Goal: Information Seeking & Learning: Compare options

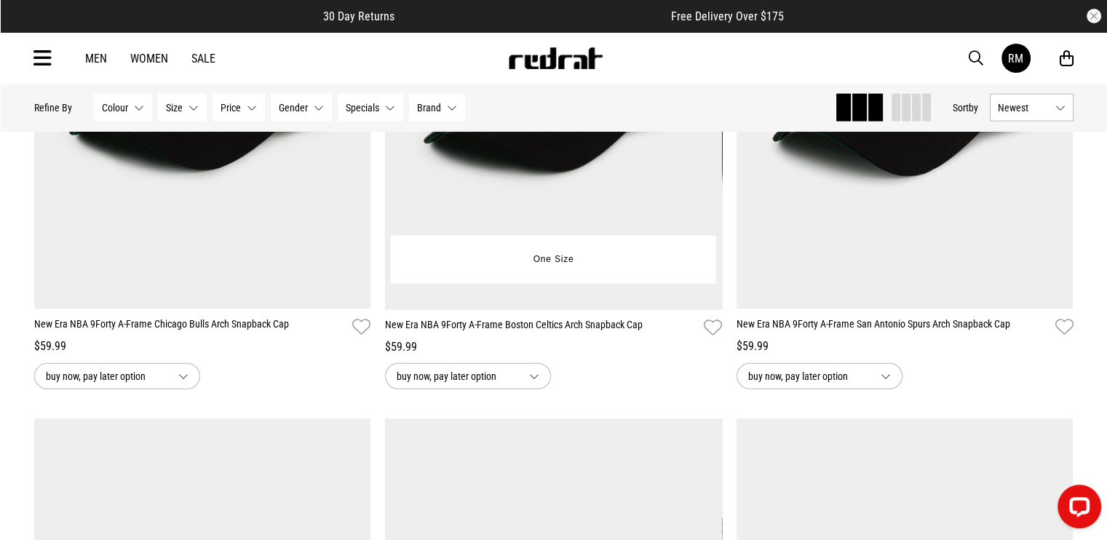
scroll to position [3202, 0]
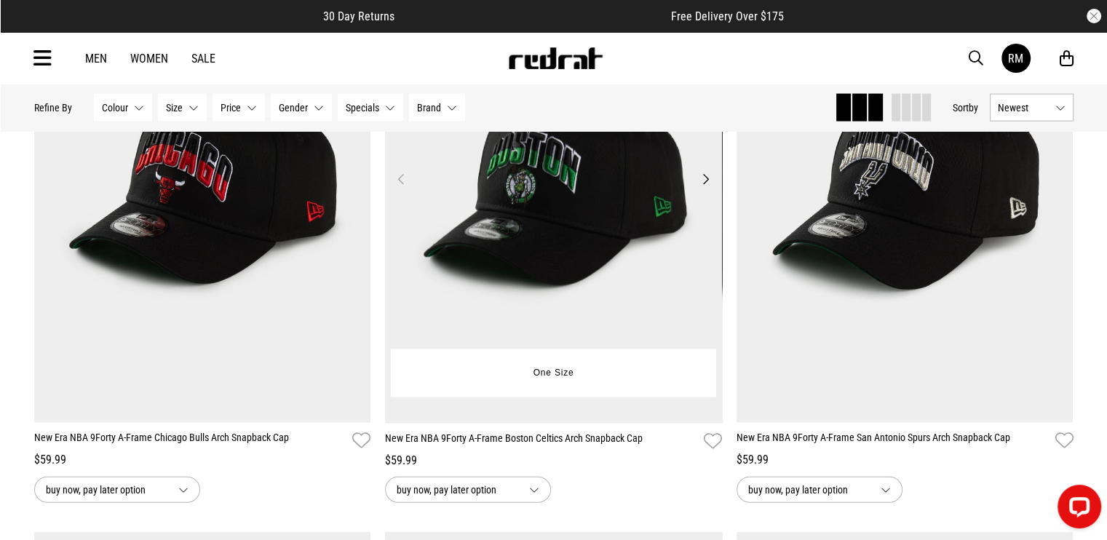
click at [473, 277] on img at bounding box center [553, 188] width 337 height 472
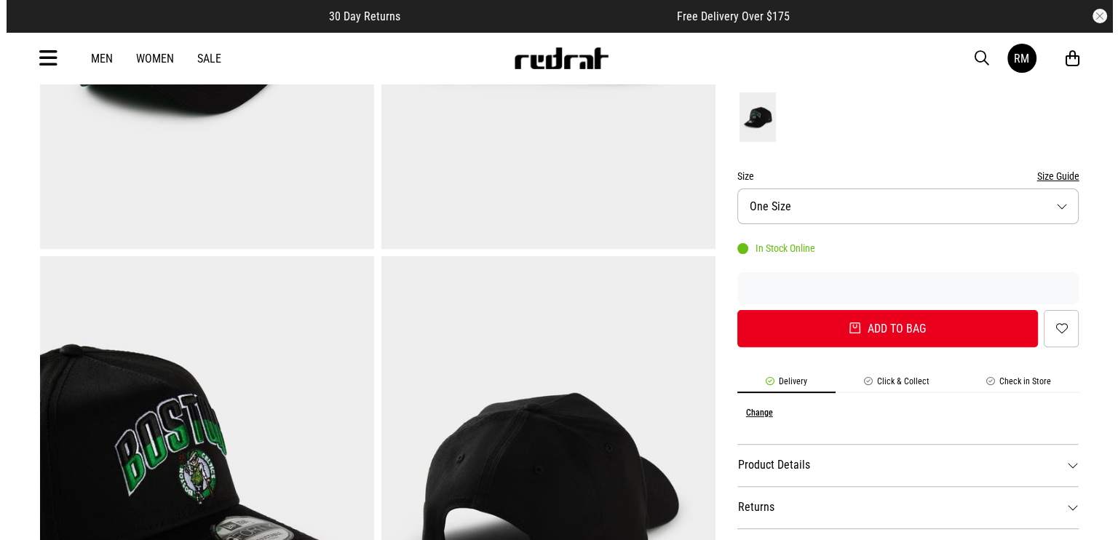
scroll to position [364, 0]
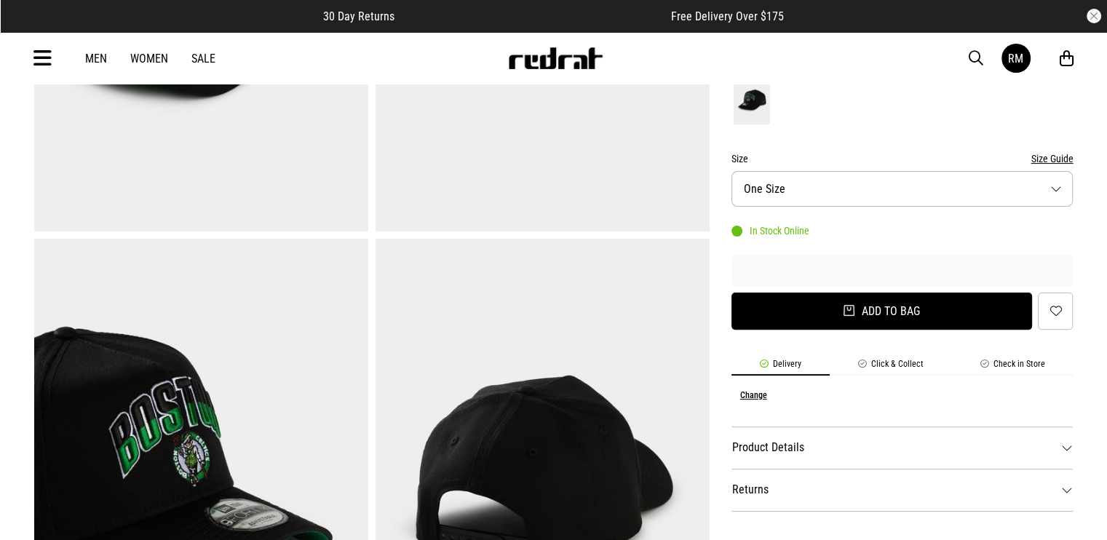
click at [962, 311] on button "Add to bag" at bounding box center [881, 311] width 301 height 37
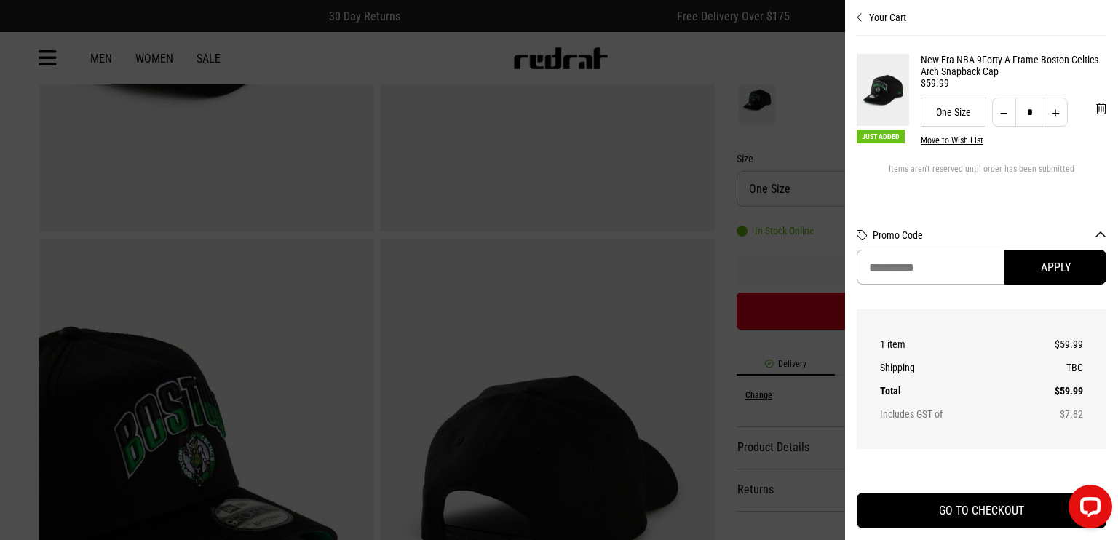
scroll to position [0, 0]
click at [1057, 113] on button "Increase quantity" at bounding box center [1056, 112] width 24 height 29
type input "*"
click at [977, 269] on input "Promo Code" at bounding box center [931, 267] width 148 height 35
paste input "**********"
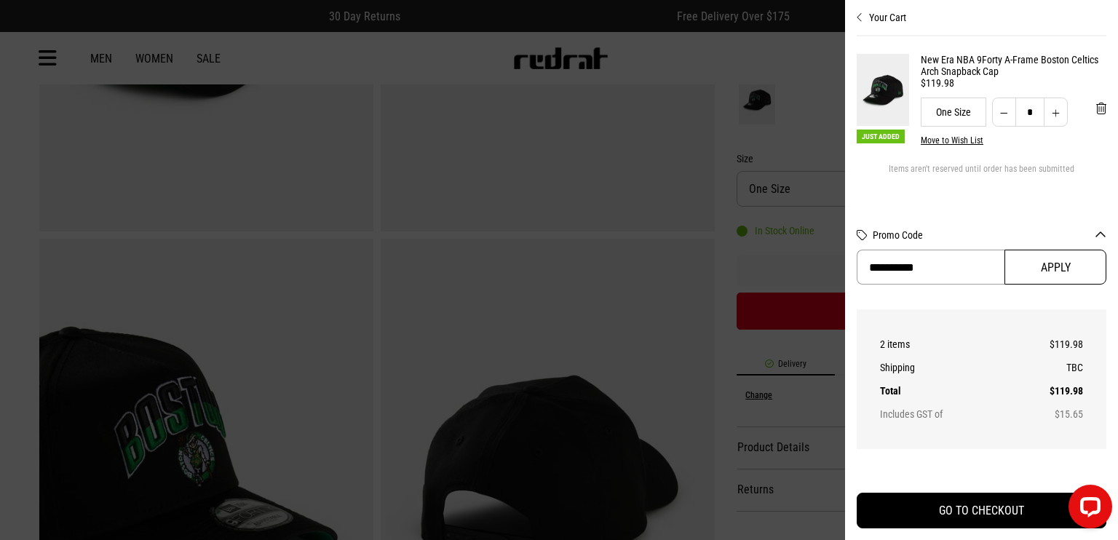
type input "**********"
click at [1073, 263] on button "Apply" at bounding box center [1055, 267] width 102 height 35
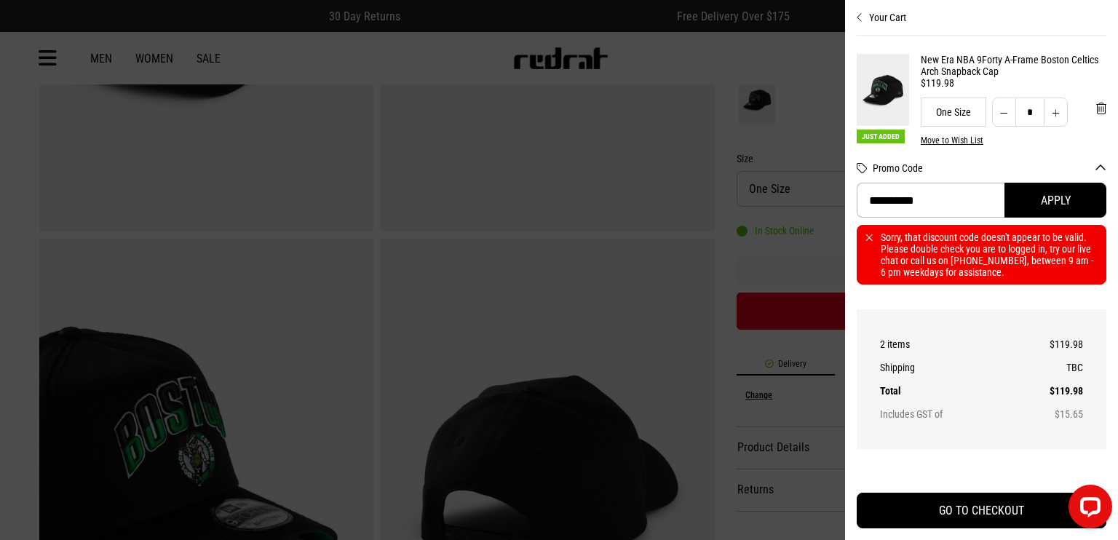
click at [782, 146] on div at bounding box center [559, 270] width 1118 height 540
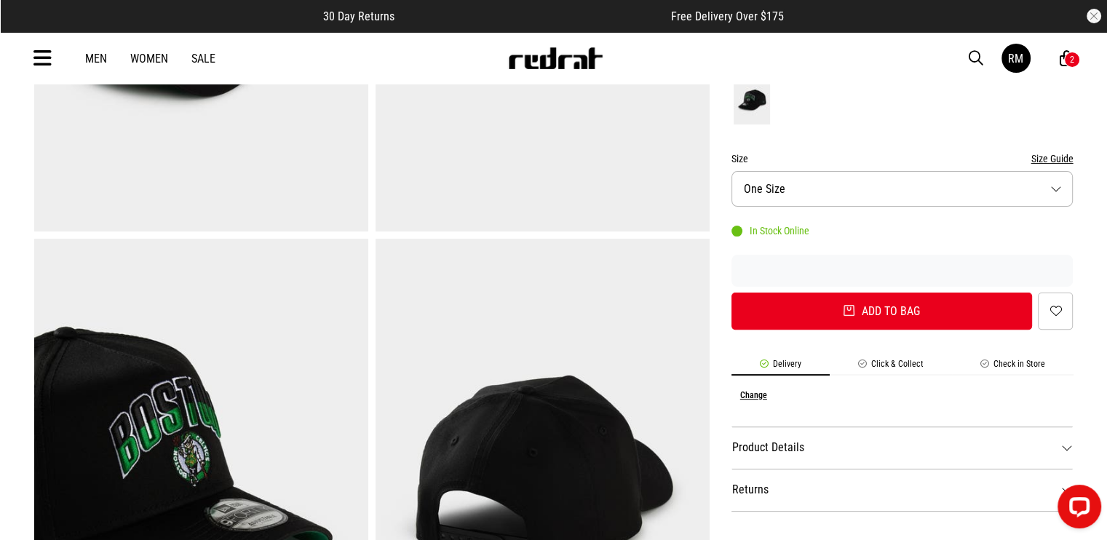
click at [982, 57] on span "button" at bounding box center [976, 57] width 15 height 17
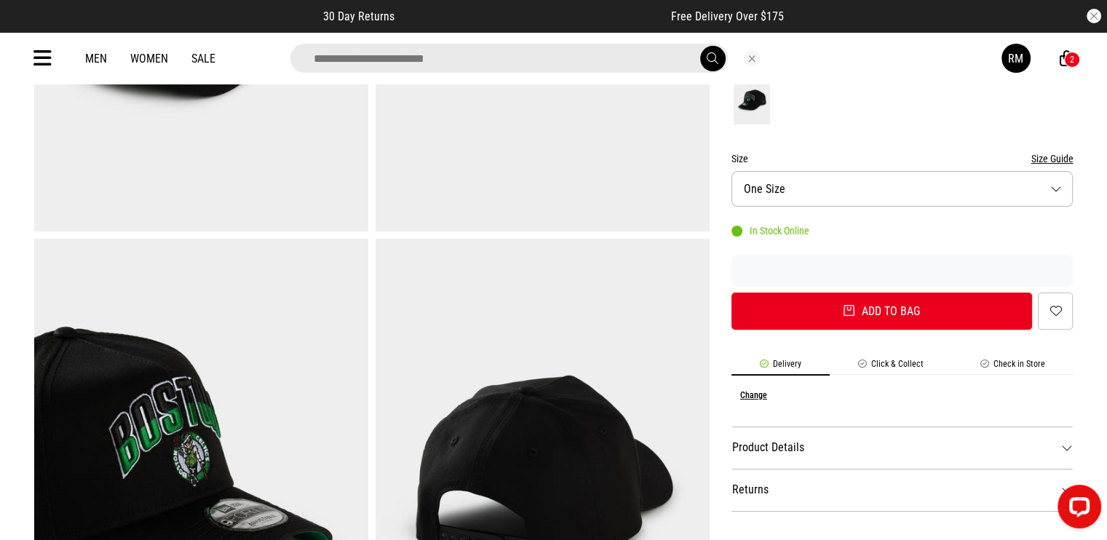
type input "*"
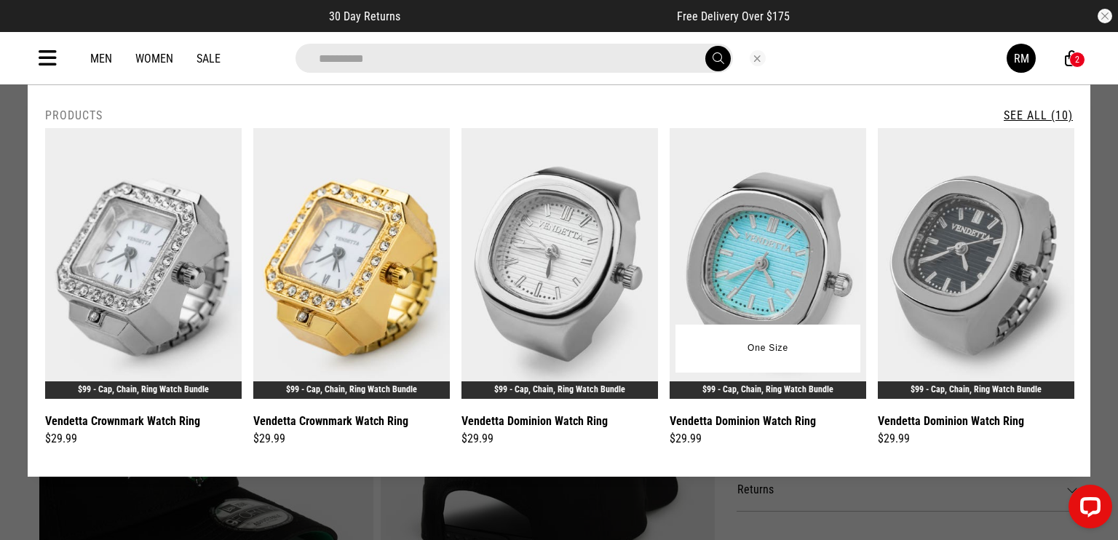
type input "**********"
click at [843, 228] on img at bounding box center [767, 263] width 196 height 271
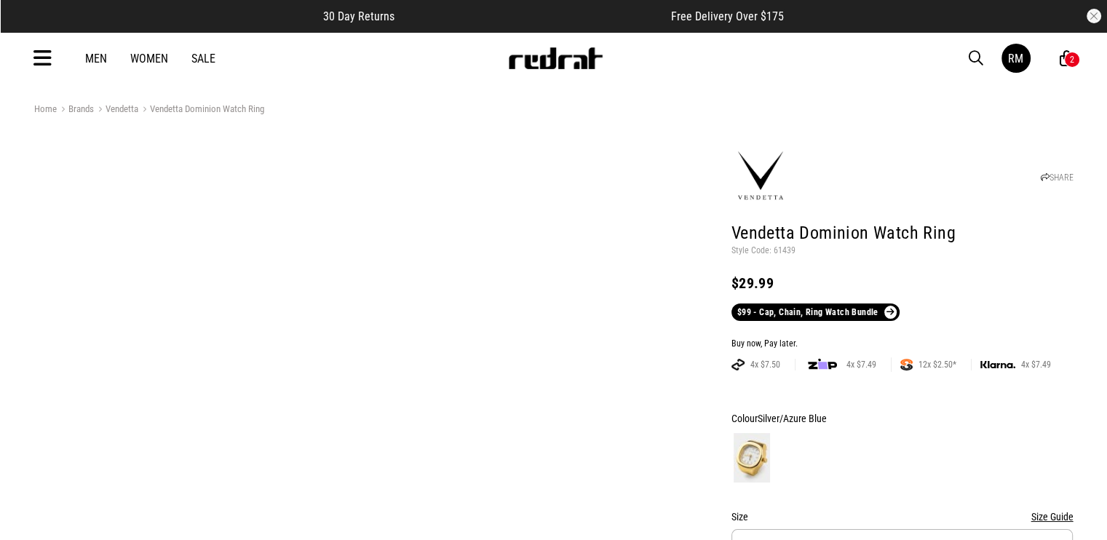
scroll to position [218, 0]
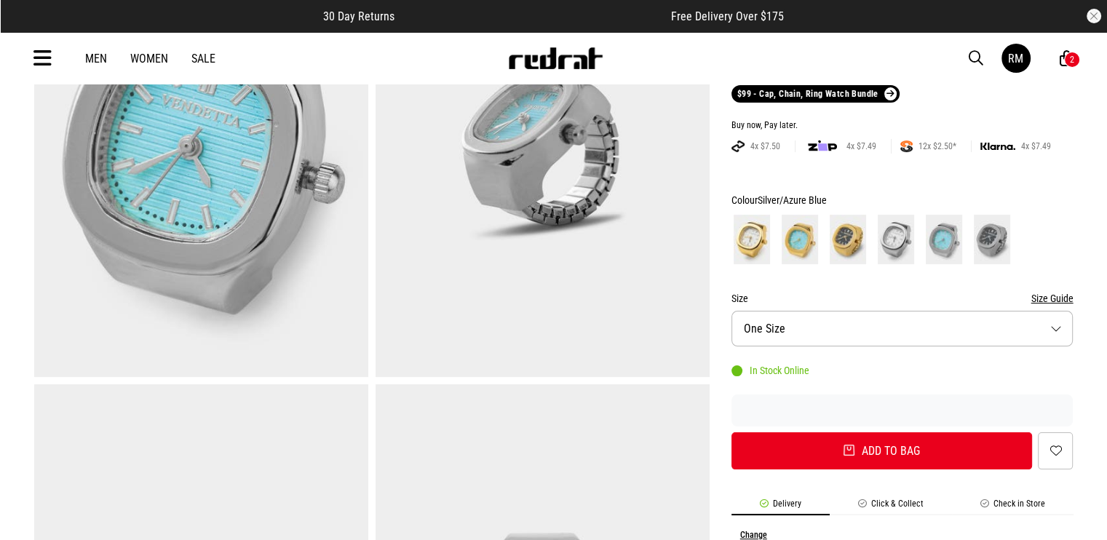
drag, startPoint x: 889, startPoint y: 442, endPoint x: 980, endPoint y: 280, distance: 185.4
click at [890, 442] on button "Add to bag" at bounding box center [881, 450] width 301 height 37
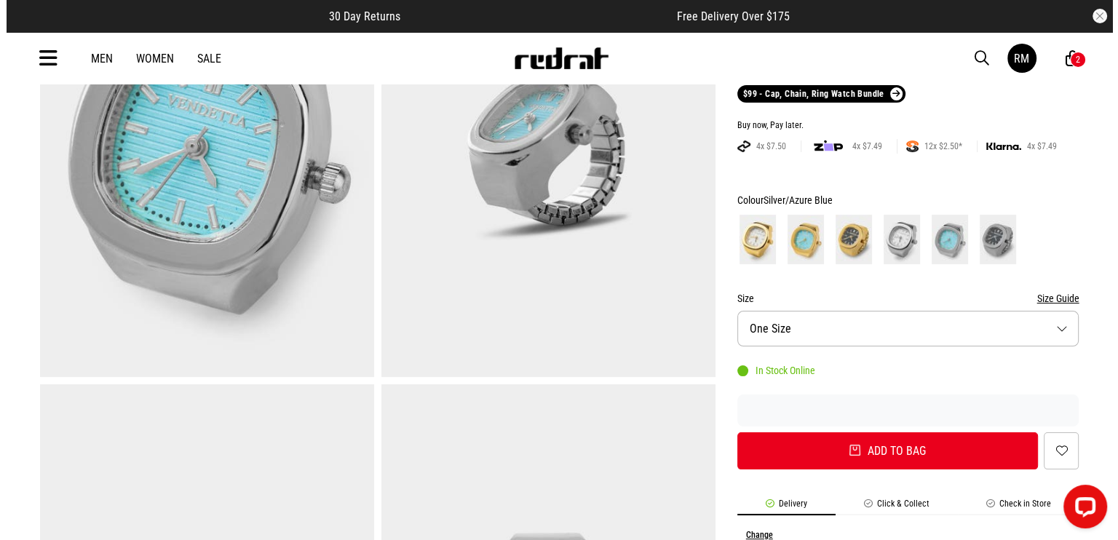
scroll to position [0, 0]
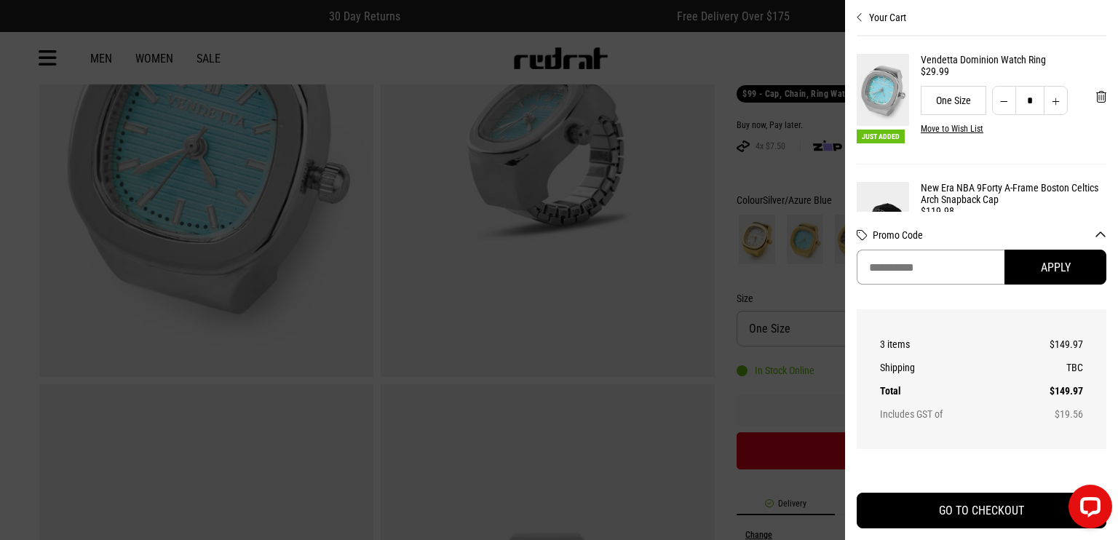
click at [958, 255] on input "Promo Code" at bounding box center [931, 267] width 148 height 35
paste input "**********"
type input "**********"
click at [1045, 247] on h2 "Promo Code" at bounding box center [982, 239] width 250 height 20
click at [1067, 276] on button "Apply" at bounding box center [1055, 267] width 102 height 35
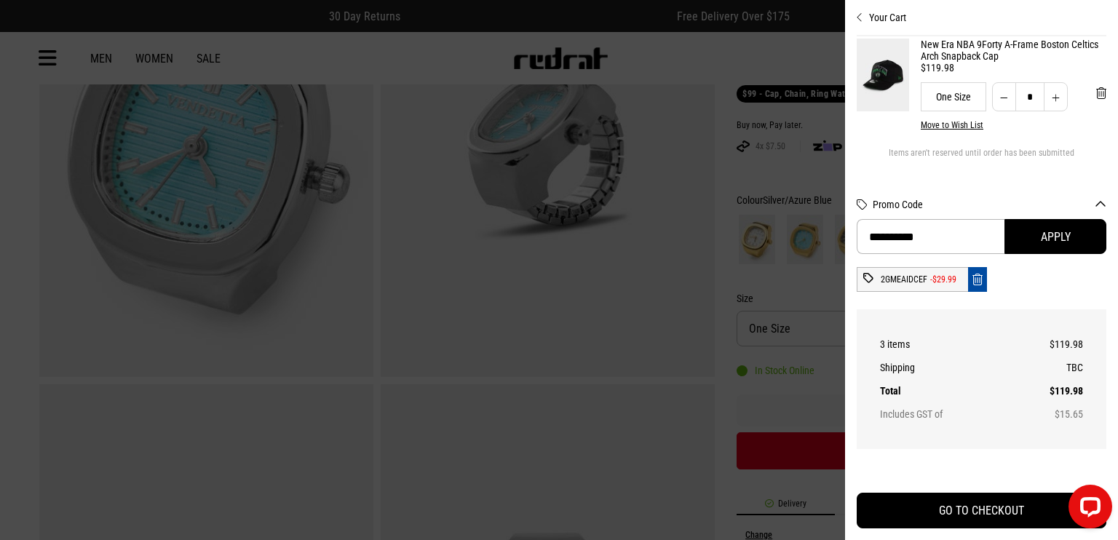
scroll to position [157, 0]
click at [1004, 89] on button "Decrease quantity" at bounding box center [1004, 96] width 24 height 29
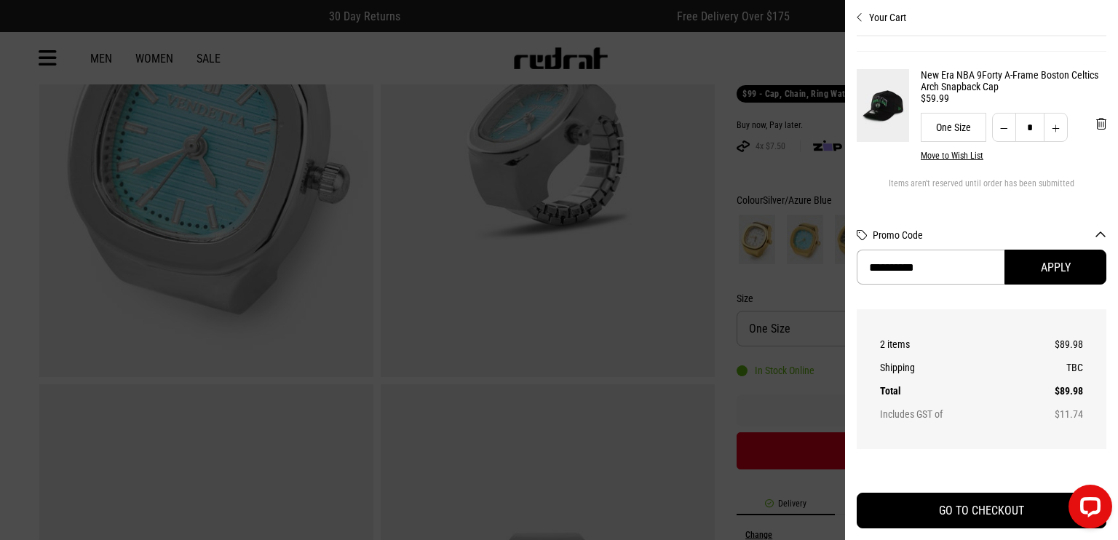
scroll to position [127, 0]
click at [1073, 265] on button "Apply" at bounding box center [1055, 267] width 102 height 35
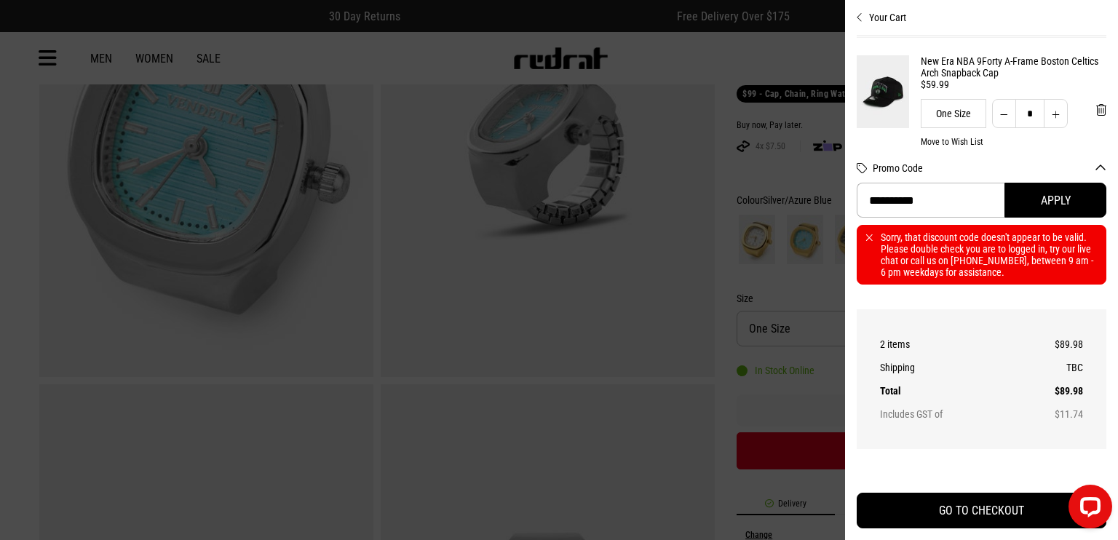
click at [785, 151] on div at bounding box center [559, 270] width 1118 height 540
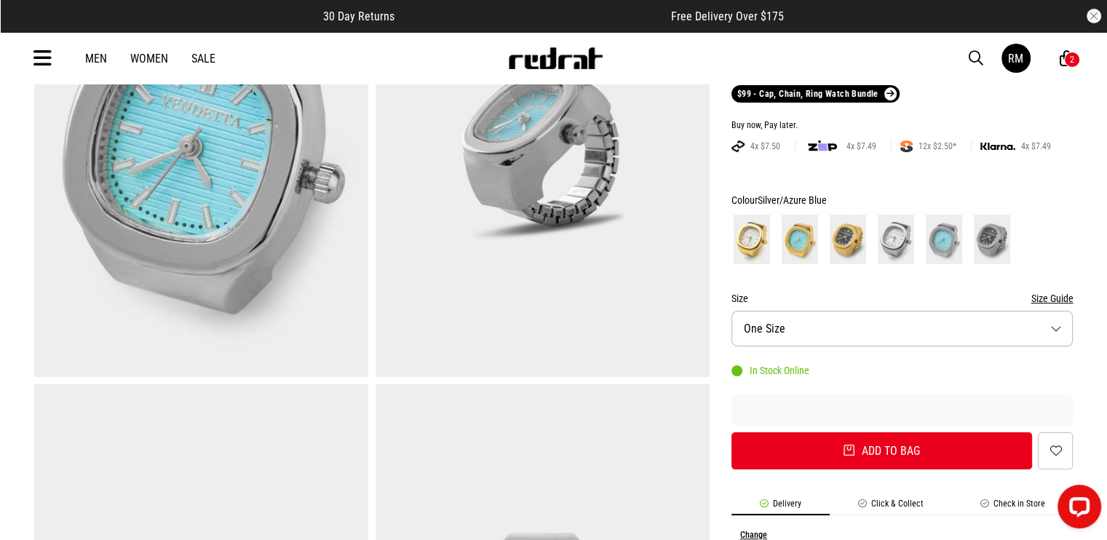
click at [1072, 52] on div "2" at bounding box center [1072, 60] width 16 height 16
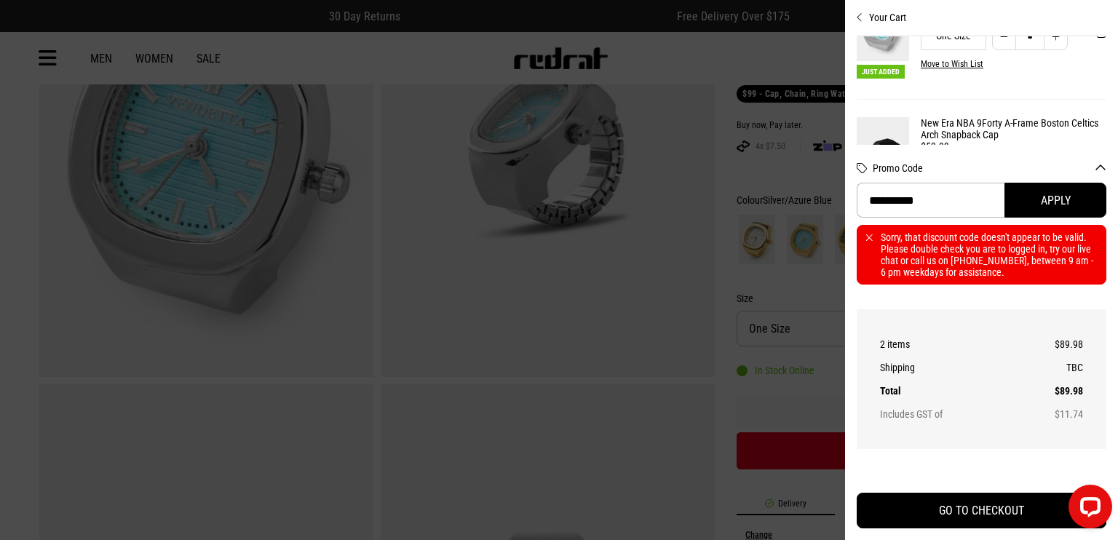
scroll to position [195, 0]
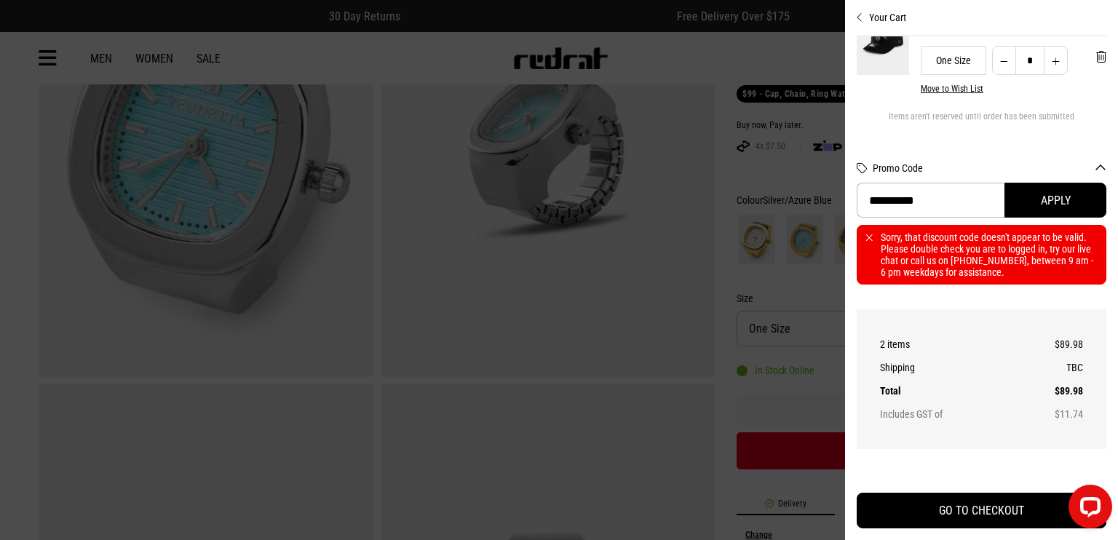
click at [1044, 52] on button "Increase quantity" at bounding box center [1056, 60] width 24 height 29
type input "*"
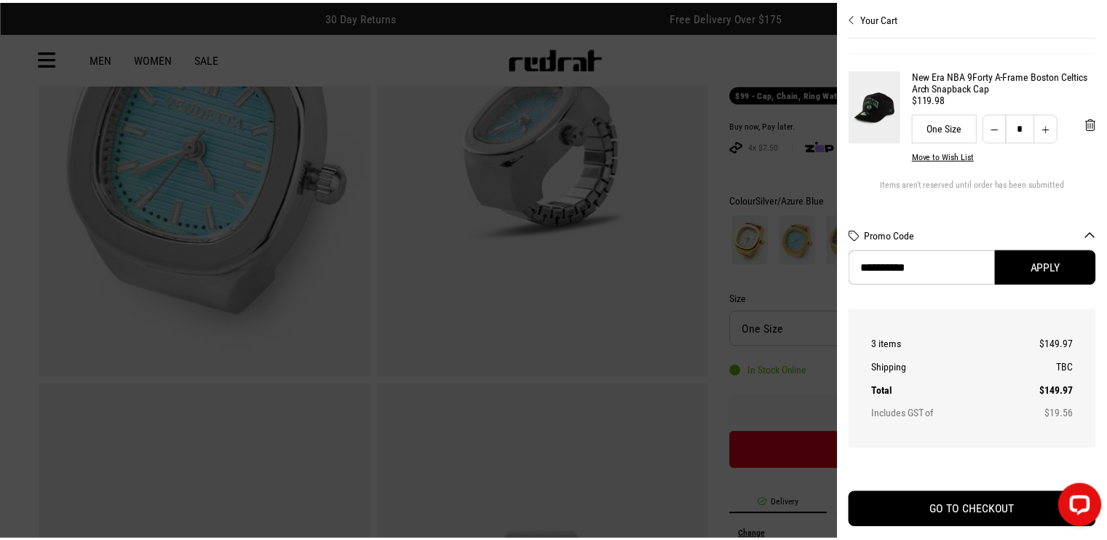
scroll to position [127, 0]
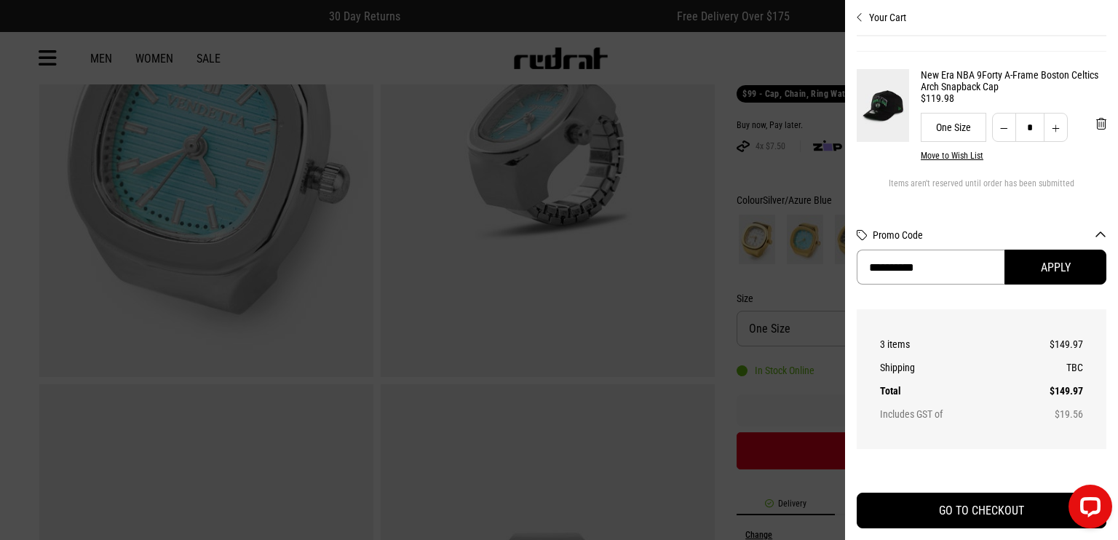
click at [956, 259] on input "**********" at bounding box center [931, 267] width 148 height 35
drag, startPoint x: 956, startPoint y: 259, endPoint x: 947, endPoint y: 267, distance: 12.4
click at [956, 259] on input "**********" at bounding box center [931, 267] width 148 height 35
paste input "Promo Code"
type input "**********"
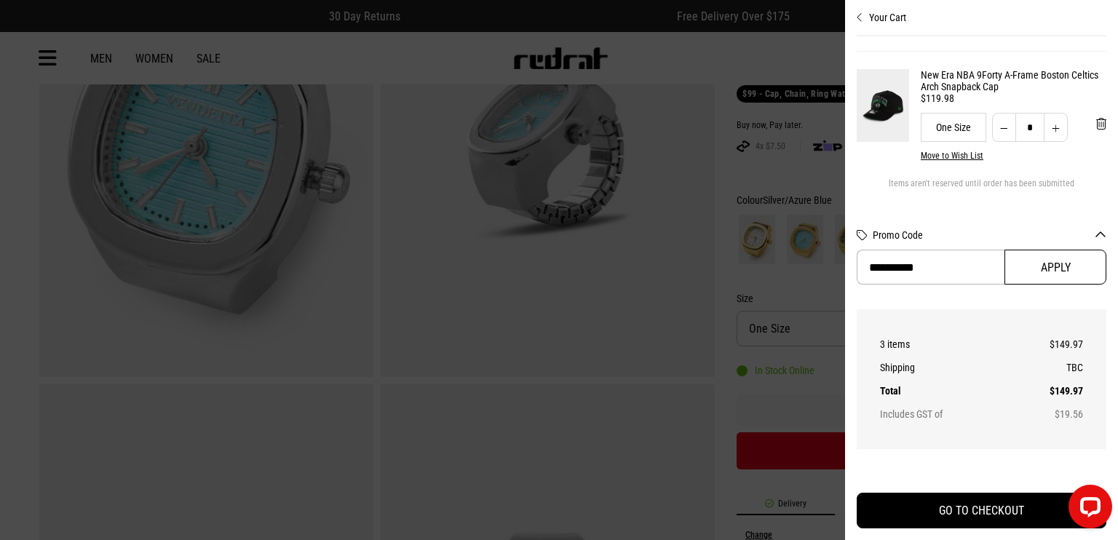
click at [1023, 271] on button "Apply" at bounding box center [1055, 267] width 102 height 35
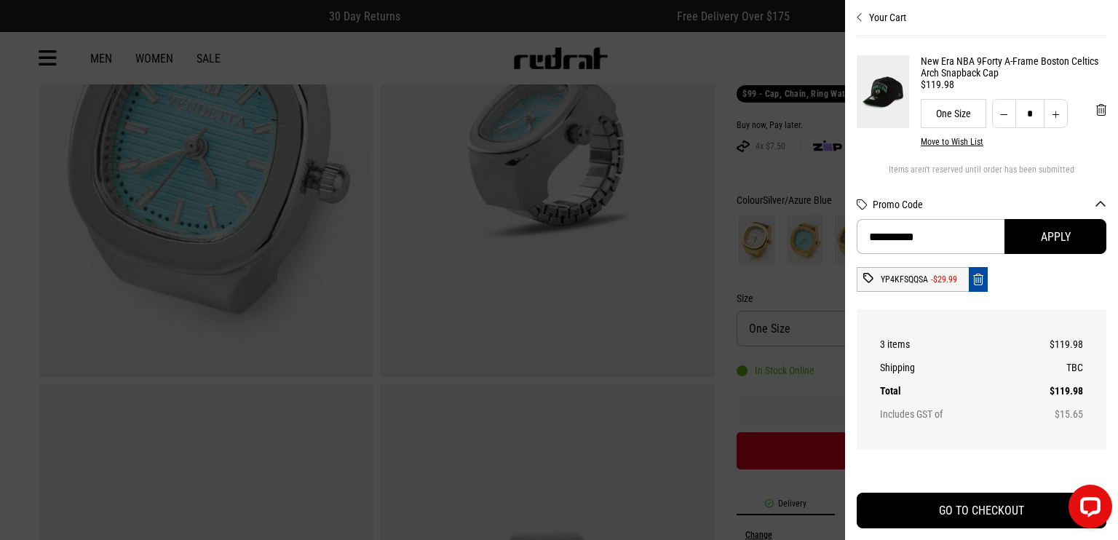
click at [771, 164] on div at bounding box center [559, 270] width 1118 height 540
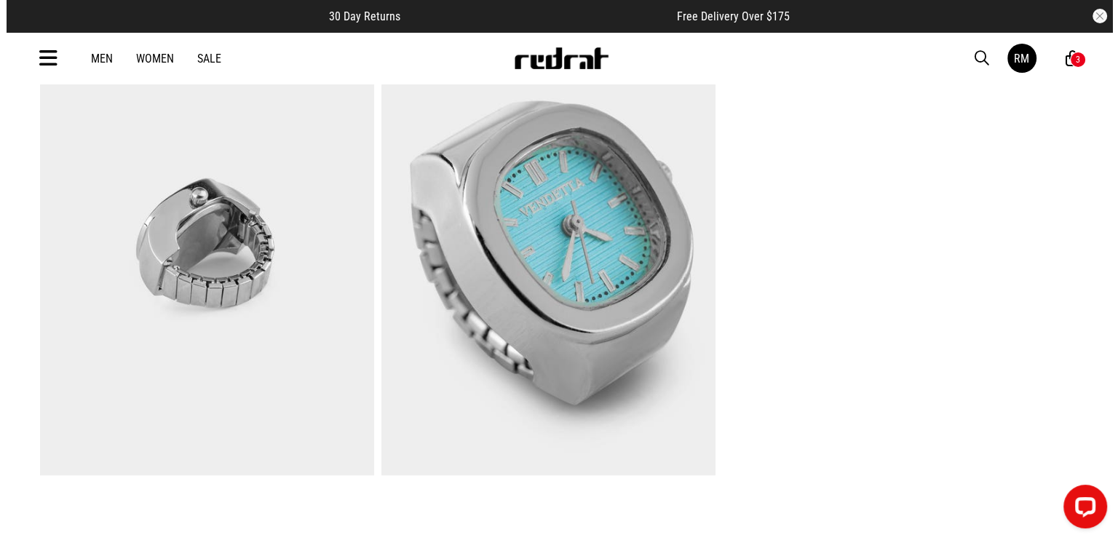
scroll to position [1092, 0]
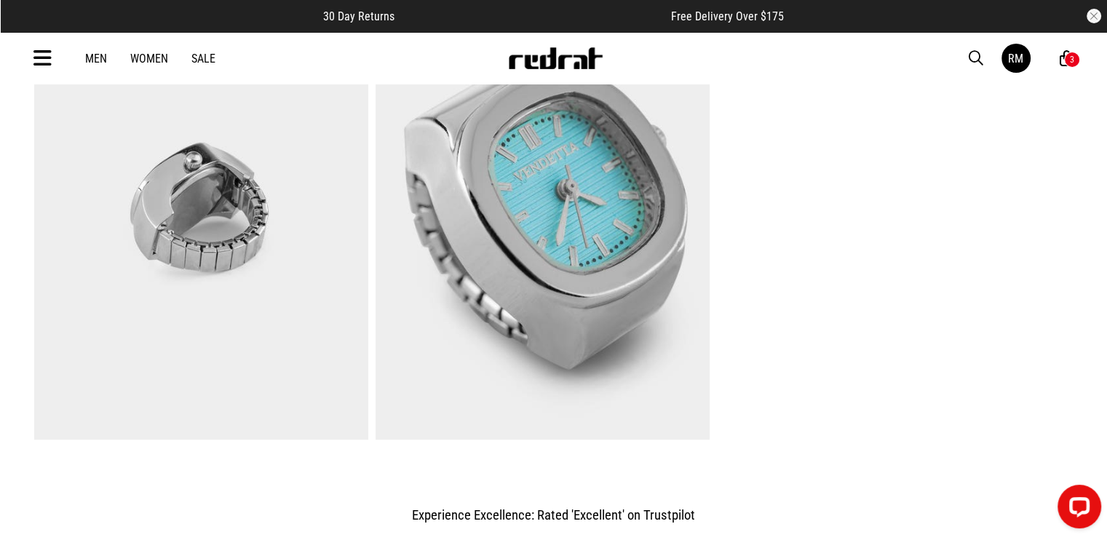
click at [536, 196] on img at bounding box center [543, 209] width 334 height 461
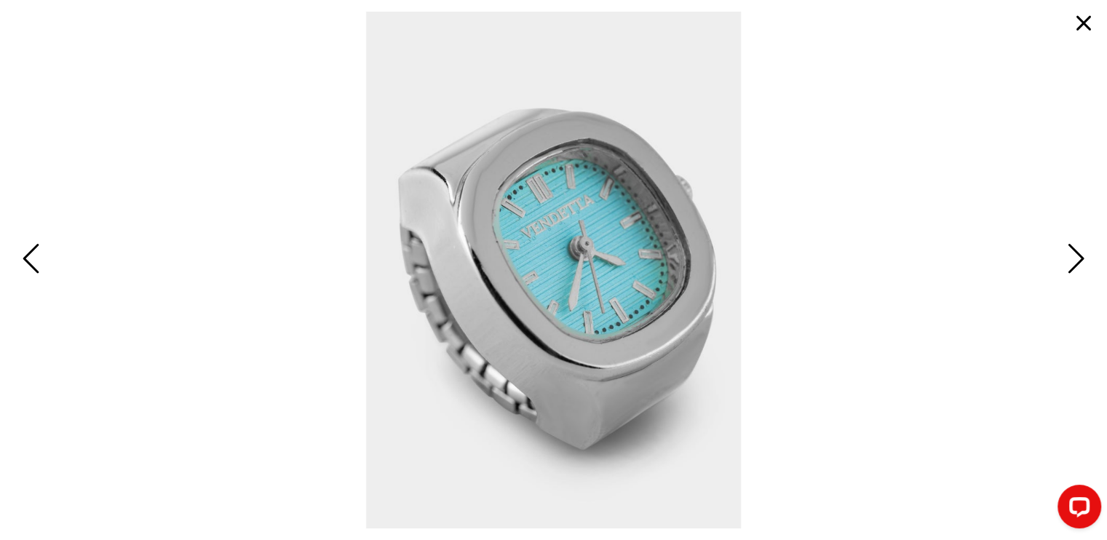
click at [1084, 17] on button "button" at bounding box center [1083, 23] width 35 height 35
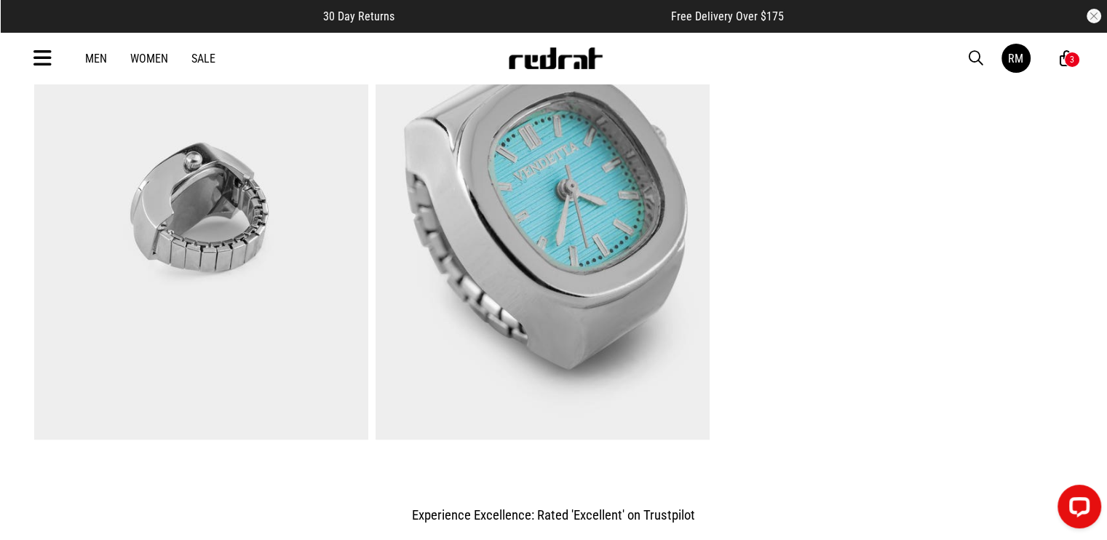
click at [970, 55] on span "button" at bounding box center [976, 57] width 15 height 17
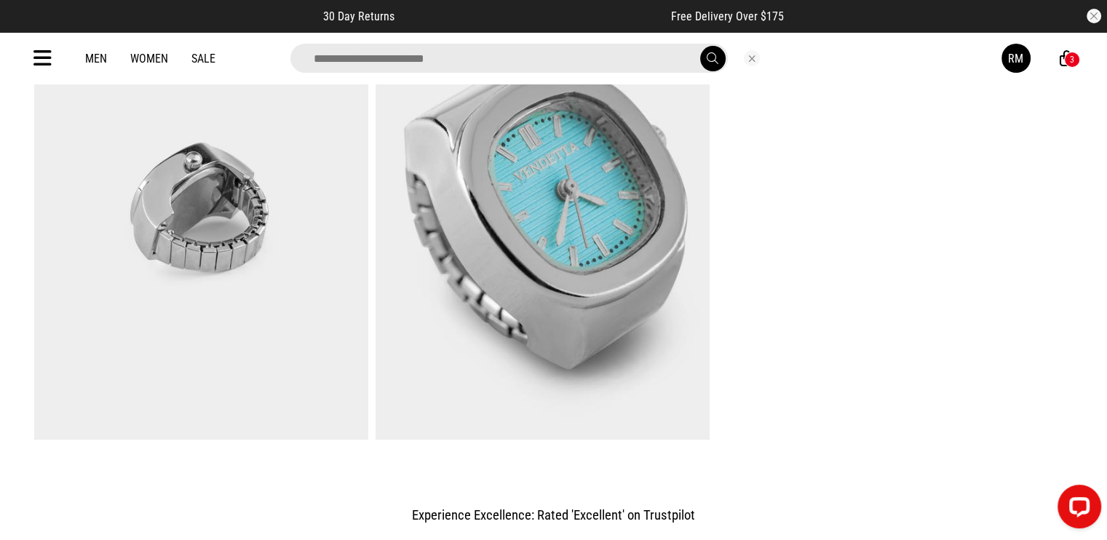
click at [603, 63] on input "search" at bounding box center [508, 58] width 437 height 29
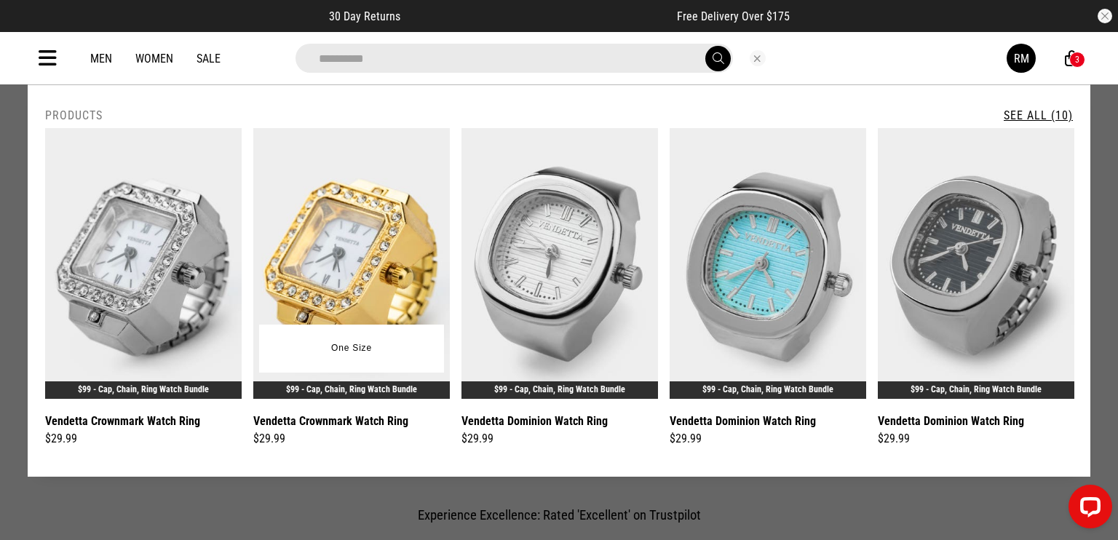
type input "**********"
click at [352, 206] on img at bounding box center [351, 263] width 196 height 271
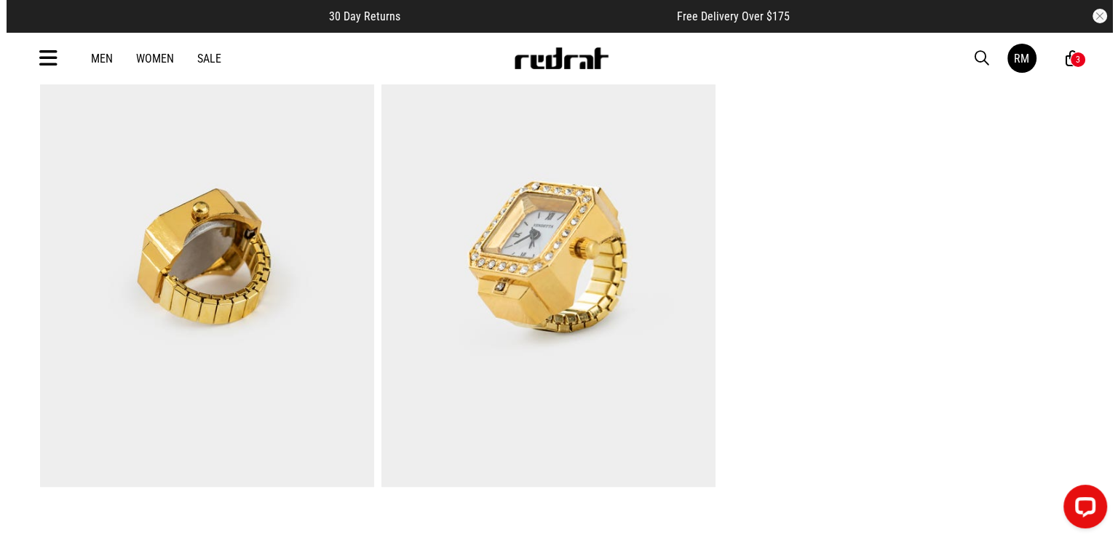
scroll to position [1019, 0]
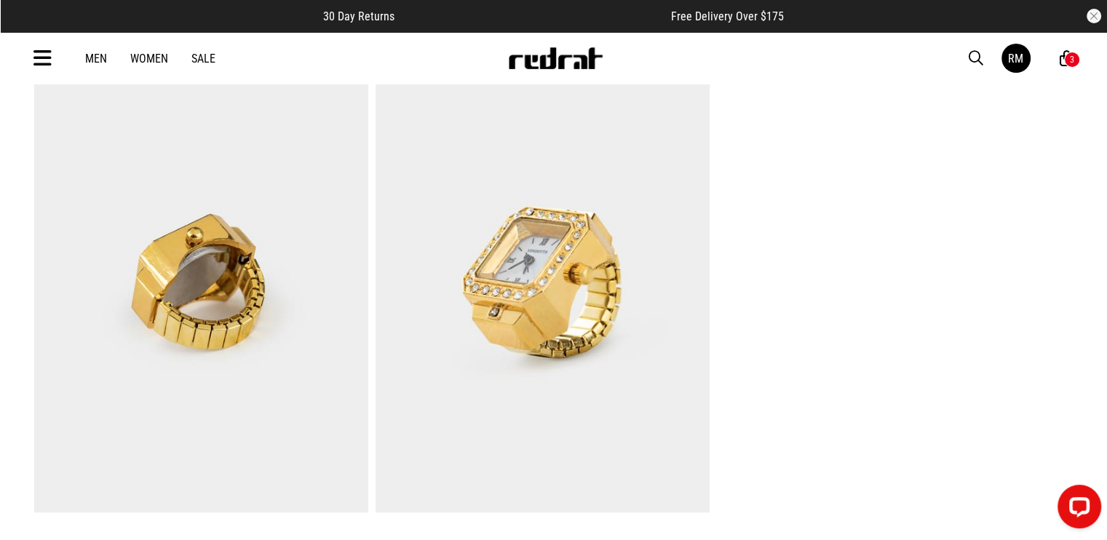
click at [541, 270] on img at bounding box center [543, 282] width 334 height 461
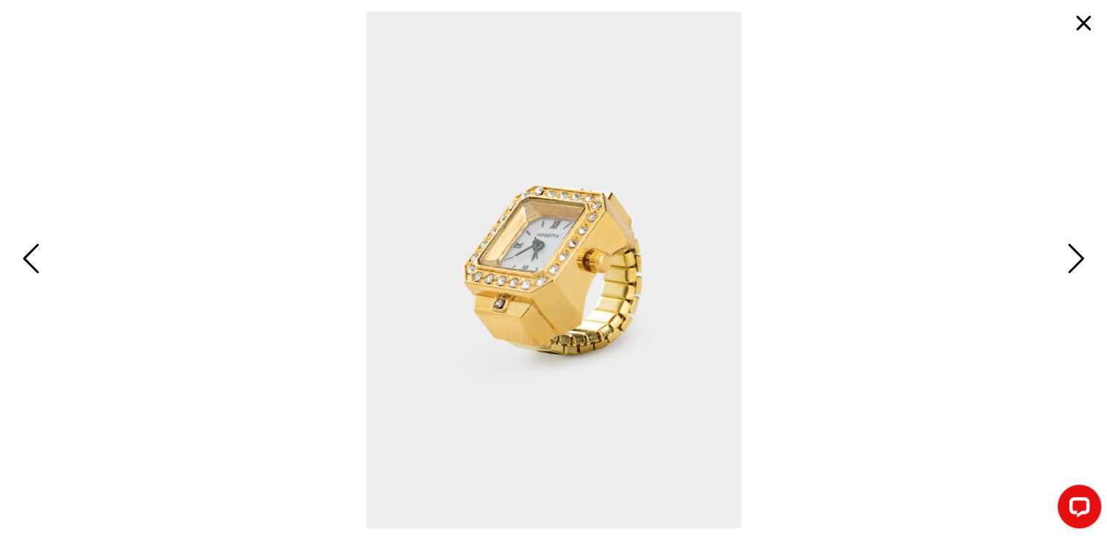
click at [1089, 21] on button "button" at bounding box center [1083, 23] width 35 height 35
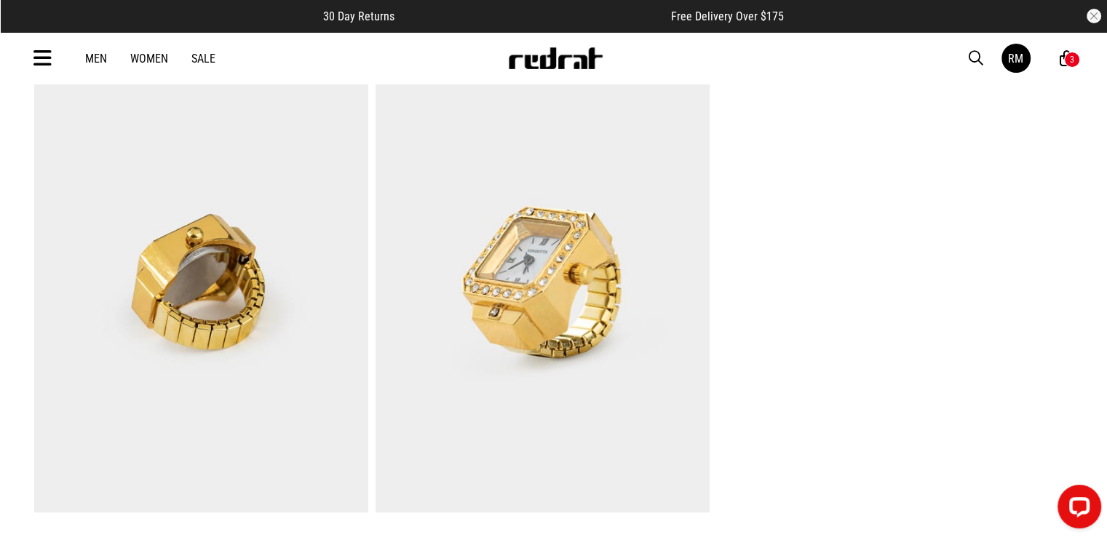
click at [972, 57] on span "button" at bounding box center [976, 57] width 15 height 17
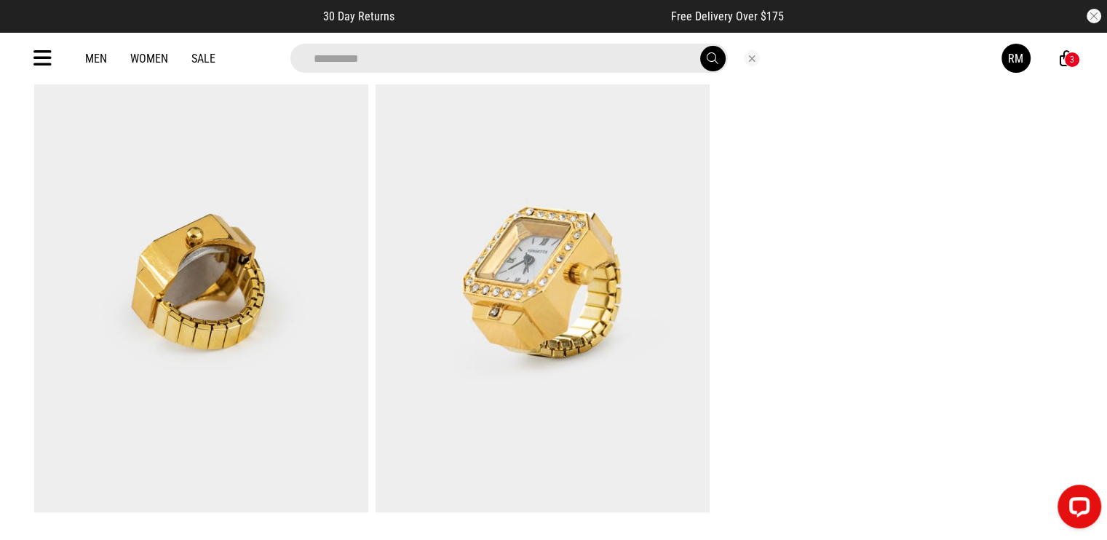
type input "**********"
click at [700, 46] on button "submit" at bounding box center [712, 58] width 25 height 25
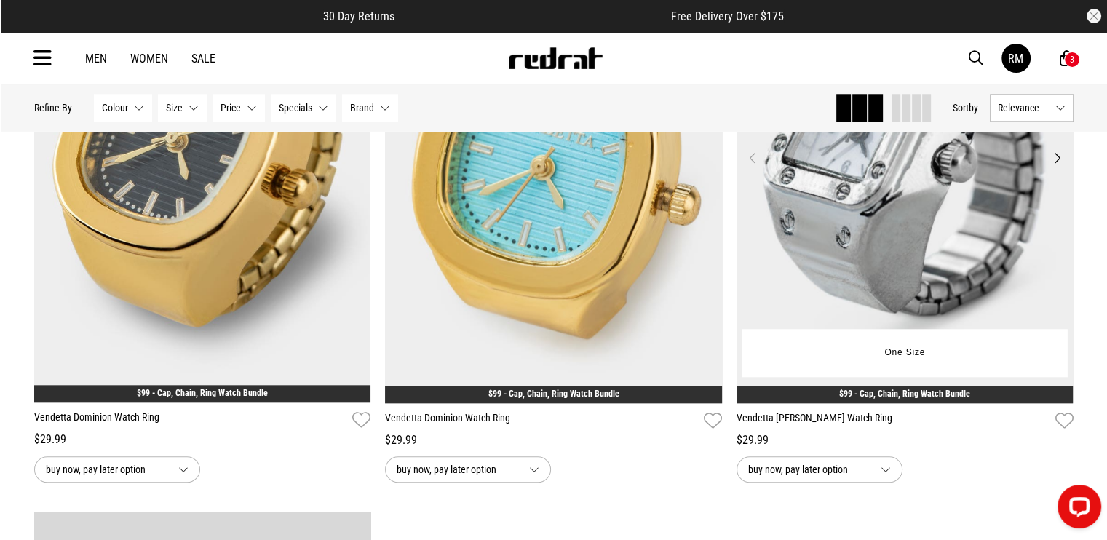
scroll to position [1456, 0]
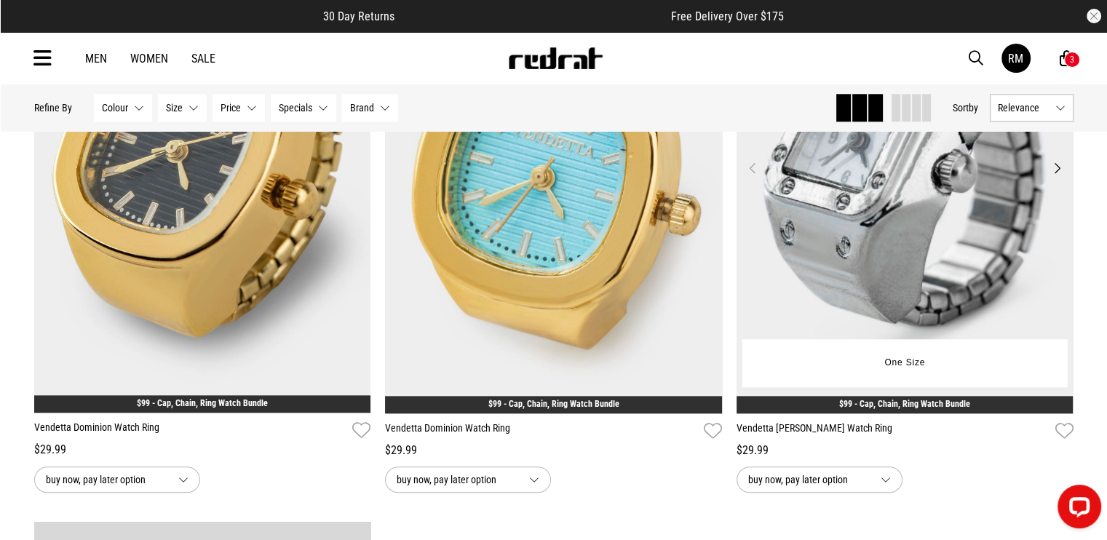
click at [869, 191] on img at bounding box center [904, 177] width 337 height 472
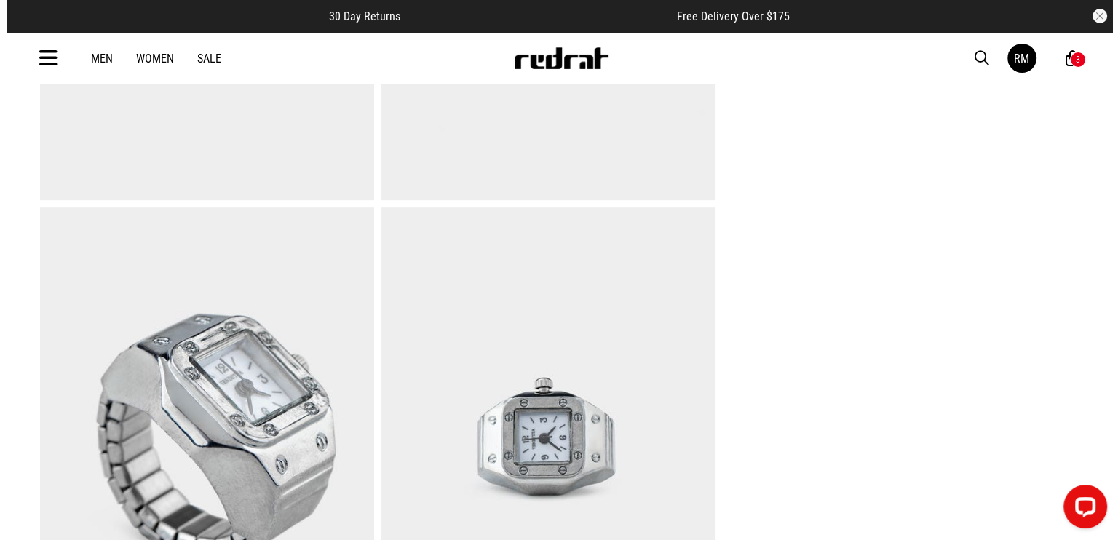
scroll to position [873, 0]
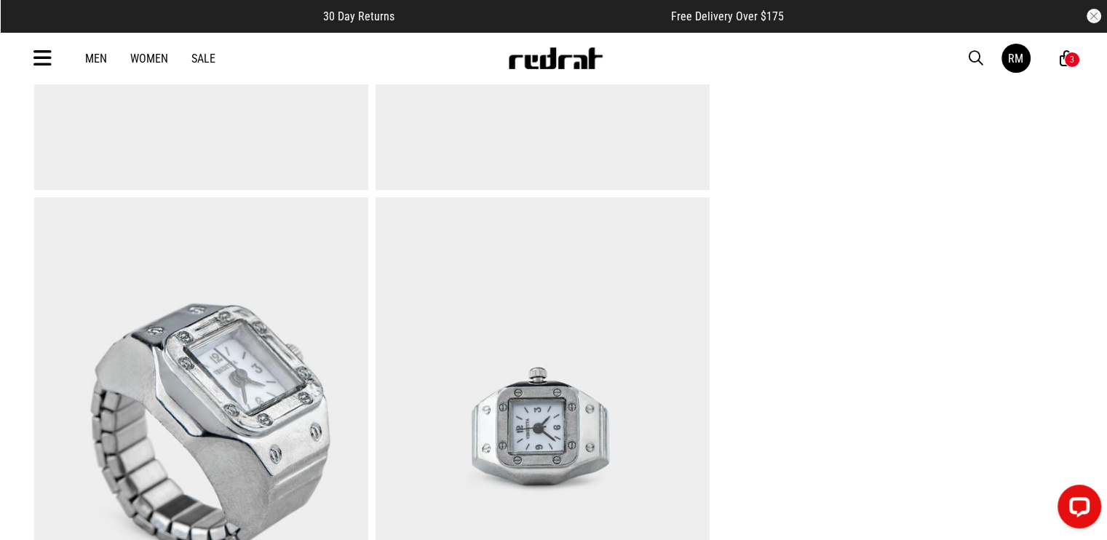
click at [221, 374] on img at bounding box center [201, 427] width 334 height 461
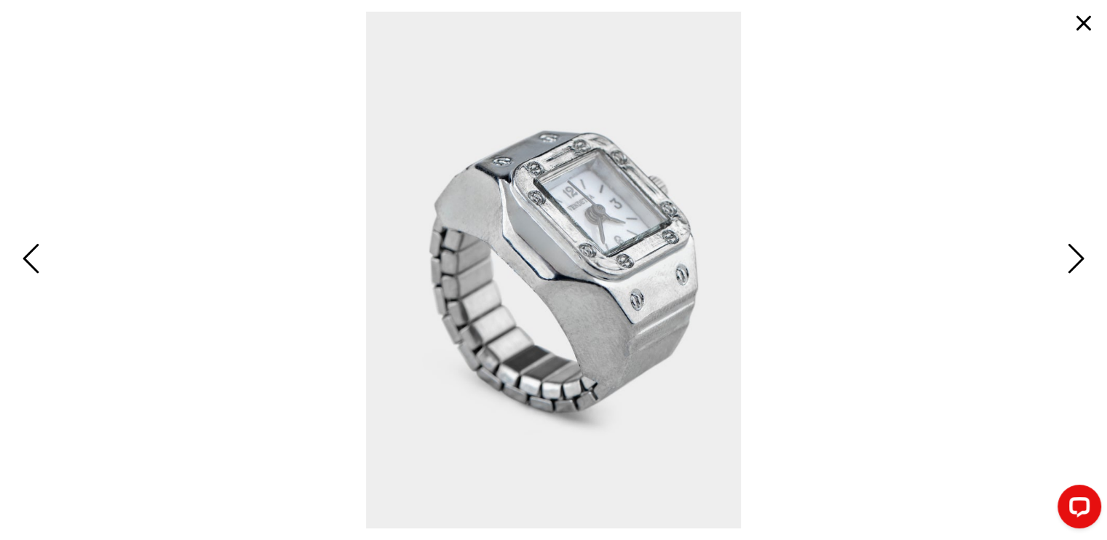
click at [1083, 16] on button "button" at bounding box center [1083, 23] width 35 height 35
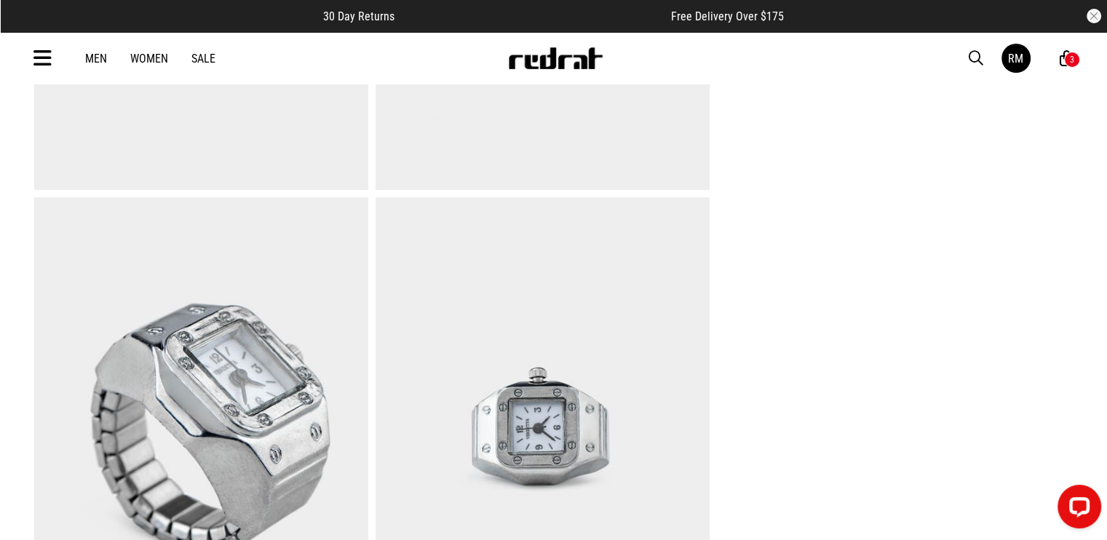
click at [974, 52] on span "button" at bounding box center [976, 57] width 15 height 17
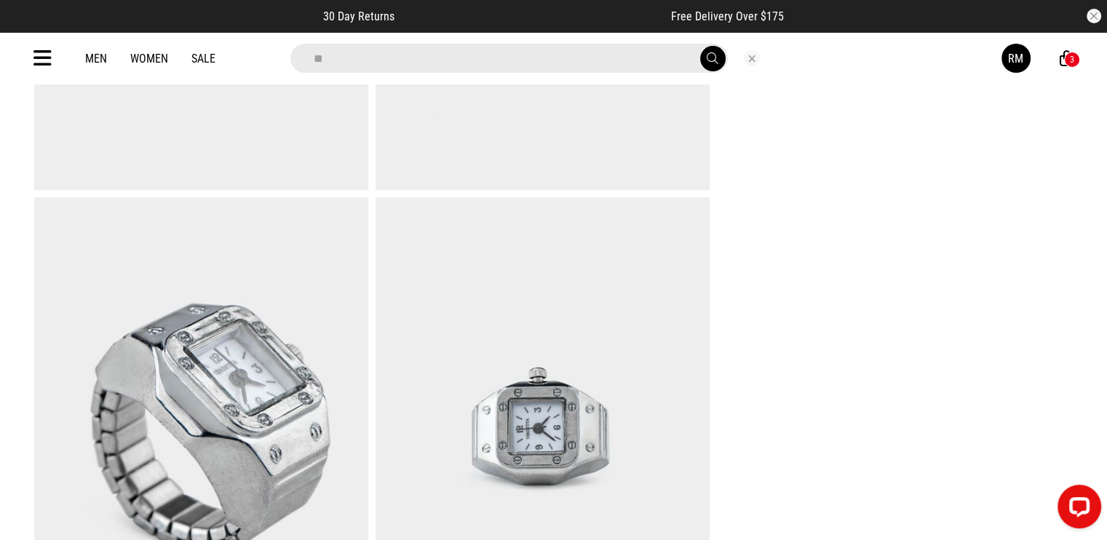
type input "*"
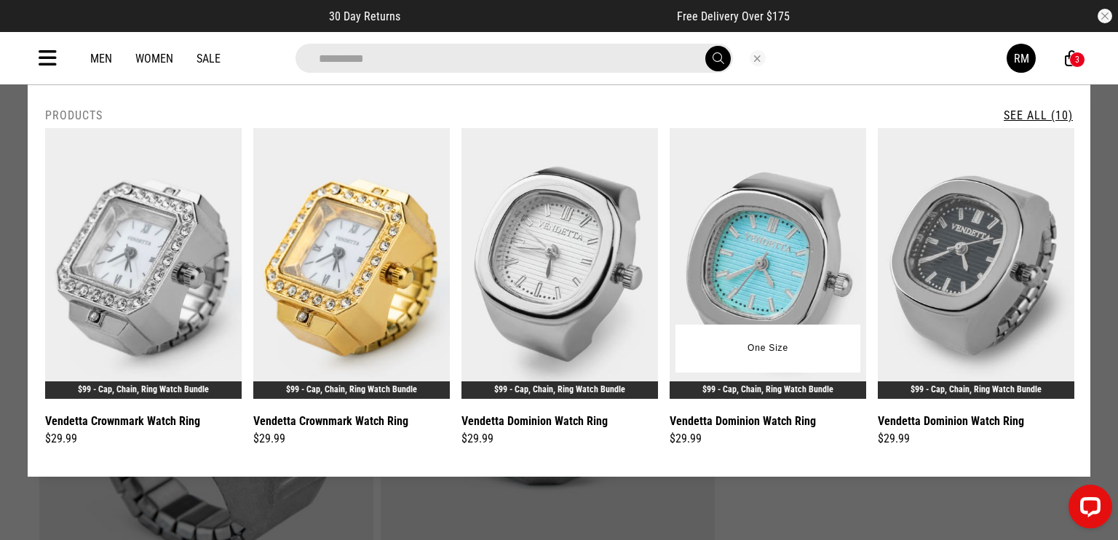
type input "**********"
click at [801, 269] on img at bounding box center [768, 263] width 196 height 271
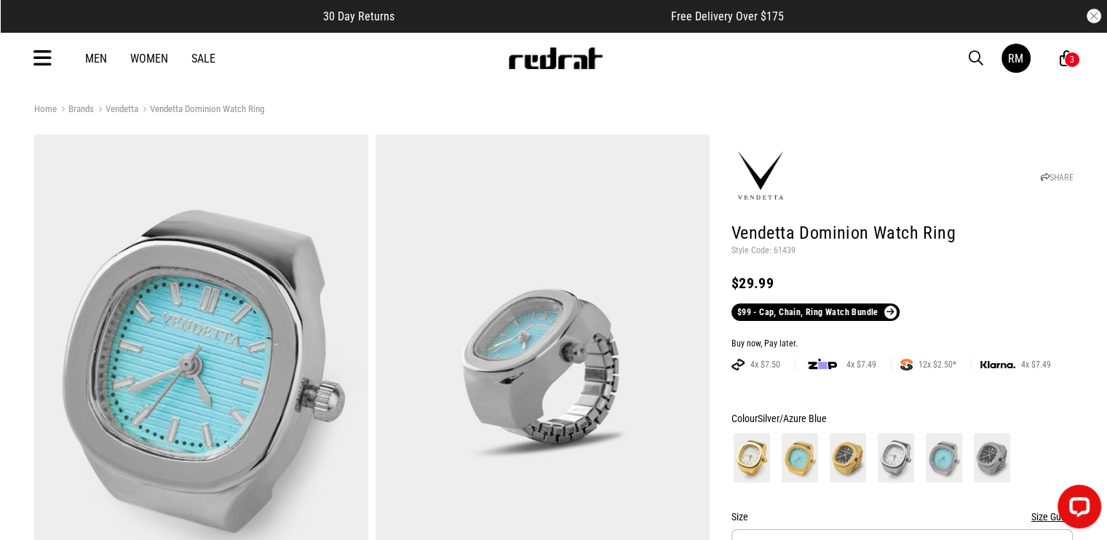
scroll to position [146, 0]
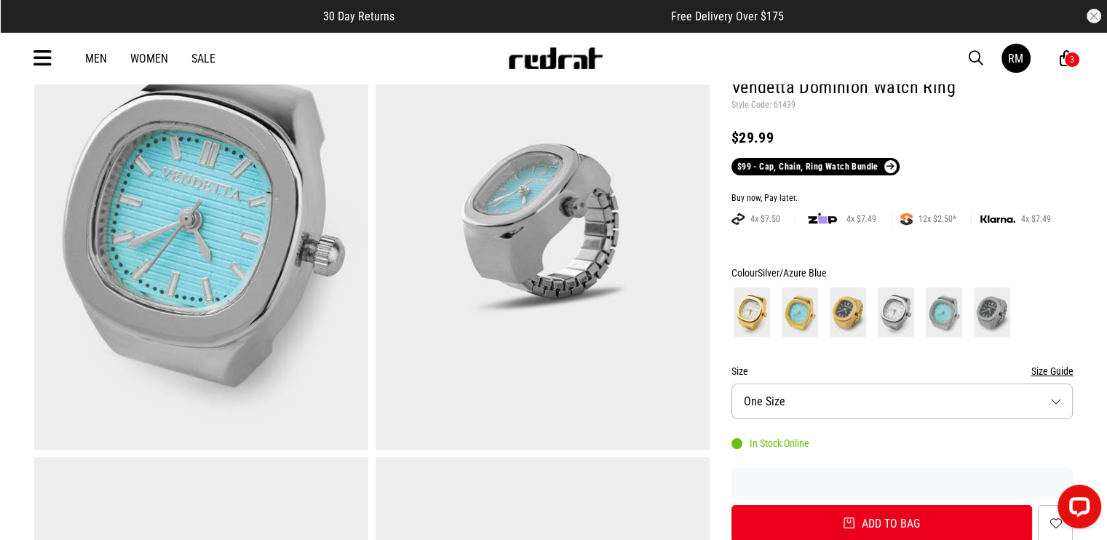
click at [201, 221] on img at bounding box center [201, 219] width 334 height 461
